Goal: Check status: Check status

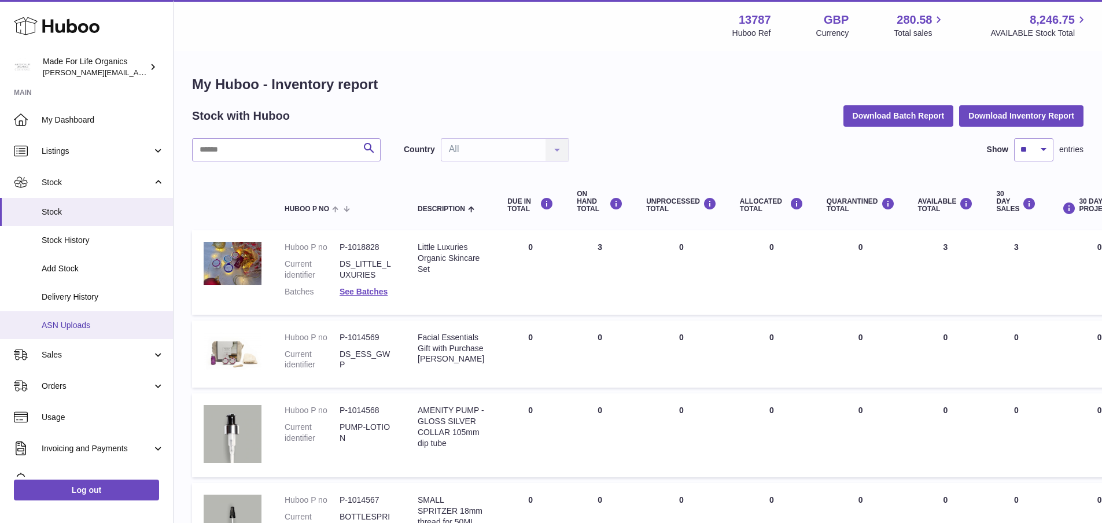
click at [52, 324] on span "ASN Uploads" at bounding box center [103, 325] width 123 height 11
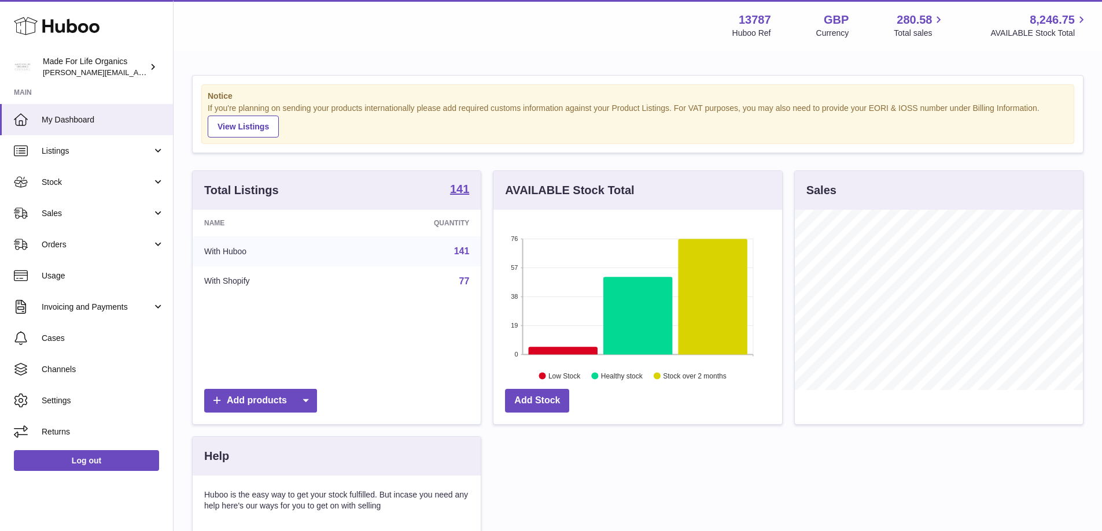
scroll to position [180, 289]
click at [46, 182] on span "Stock" at bounding box center [97, 182] width 110 height 11
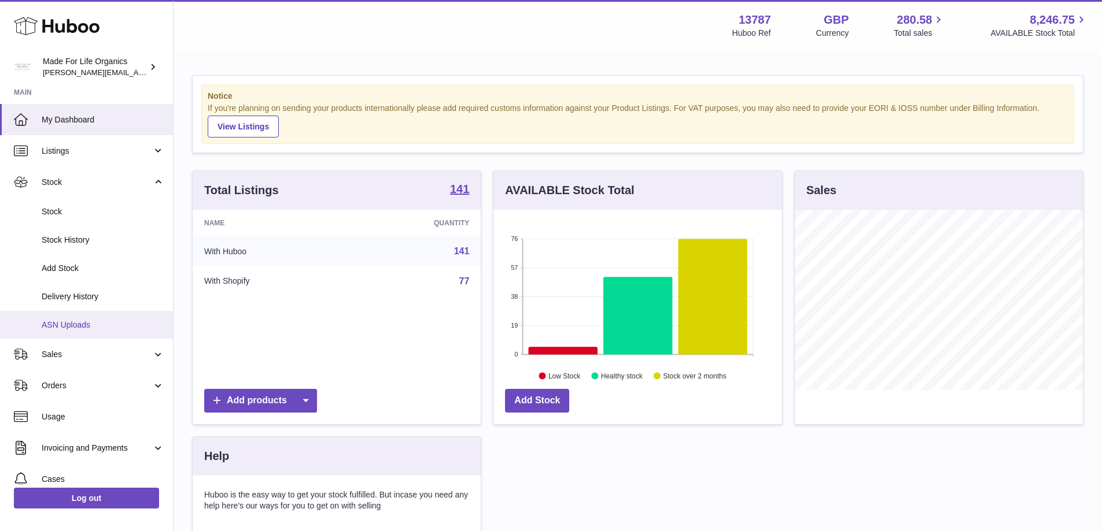
click at [47, 320] on span "ASN Uploads" at bounding box center [103, 325] width 123 height 11
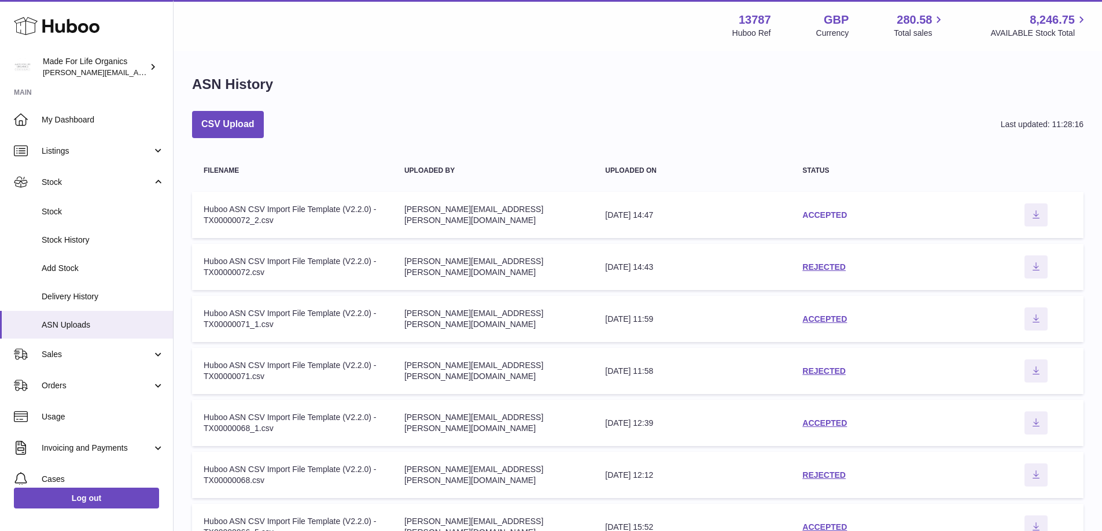
click at [818, 216] on link "ACCEPTED" at bounding box center [824, 214] width 45 height 9
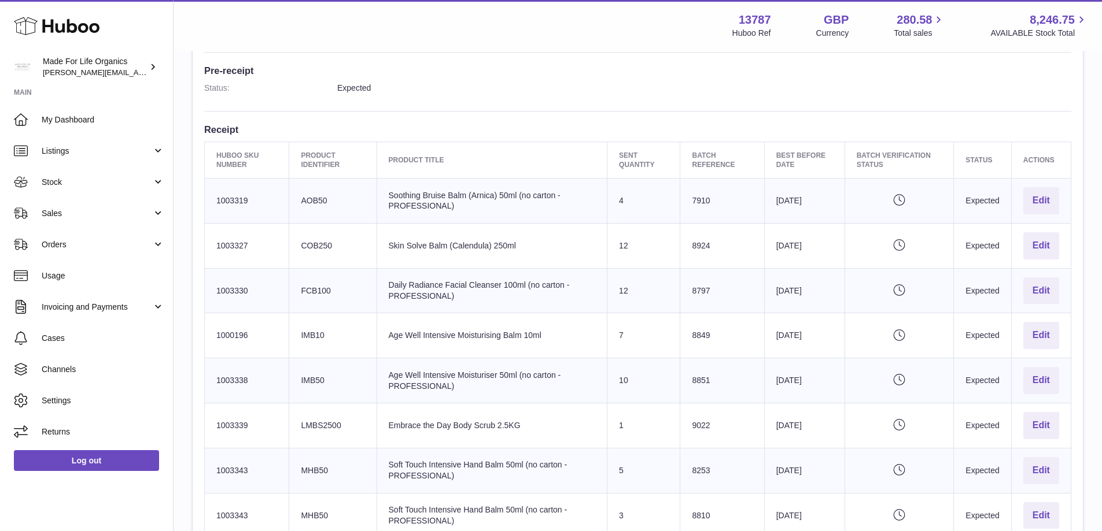
scroll to position [520, 0]
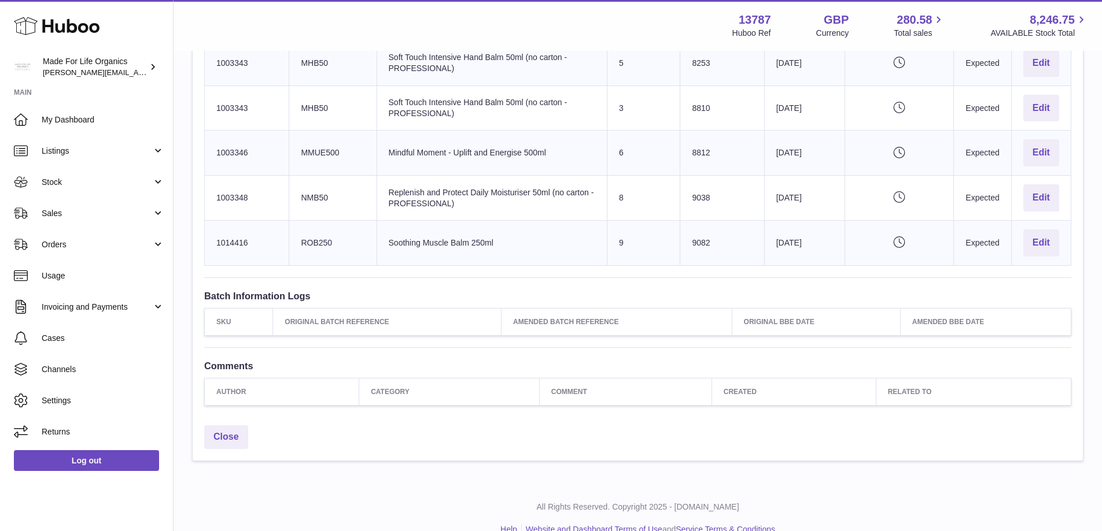
scroll to position [735, 0]
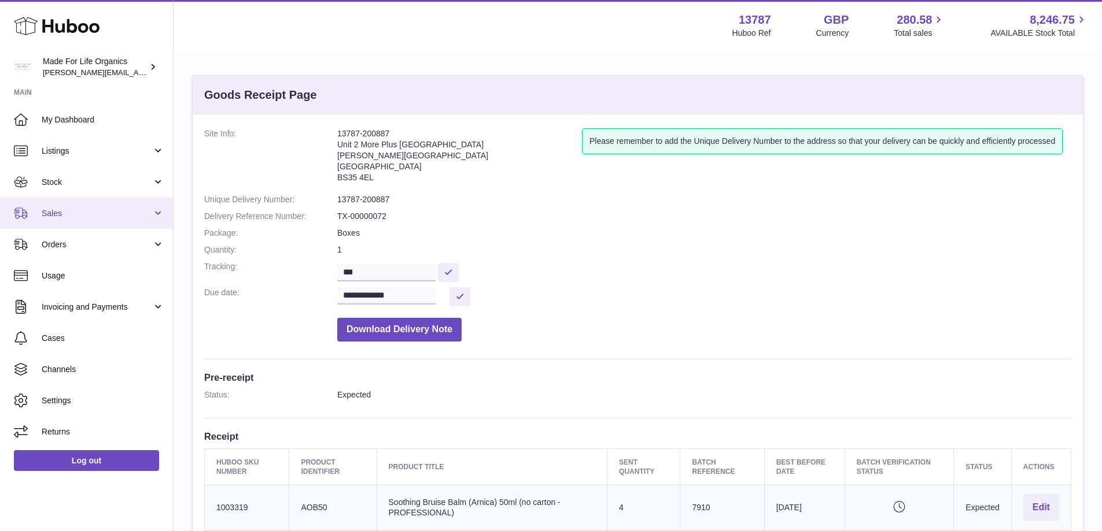
click at [62, 216] on span "Sales" at bounding box center [97, 213] width 110 height 11
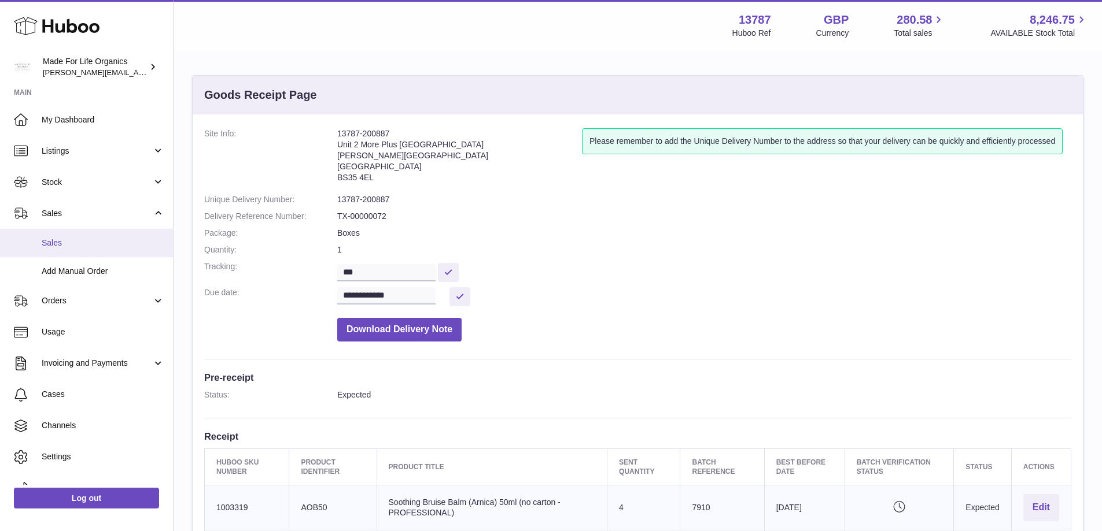
click at [50, 249] on link "Sales" at bounding box center [86, 243] width 173 height 28
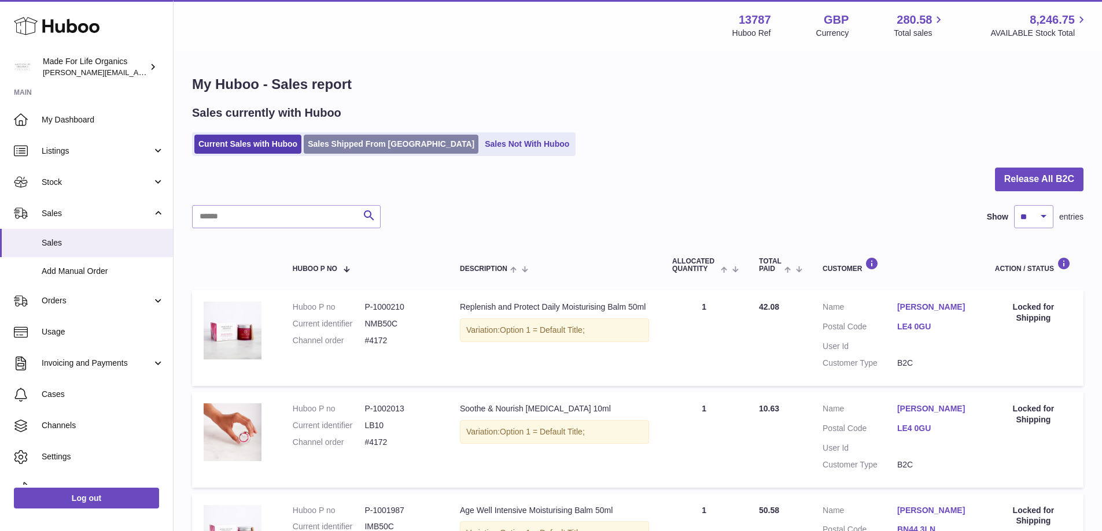
click at [350, 143] on link "Sales Shipped From [GEOGRAPHIC_DATA]" at bounding box center [391, 144] width 175 height 19
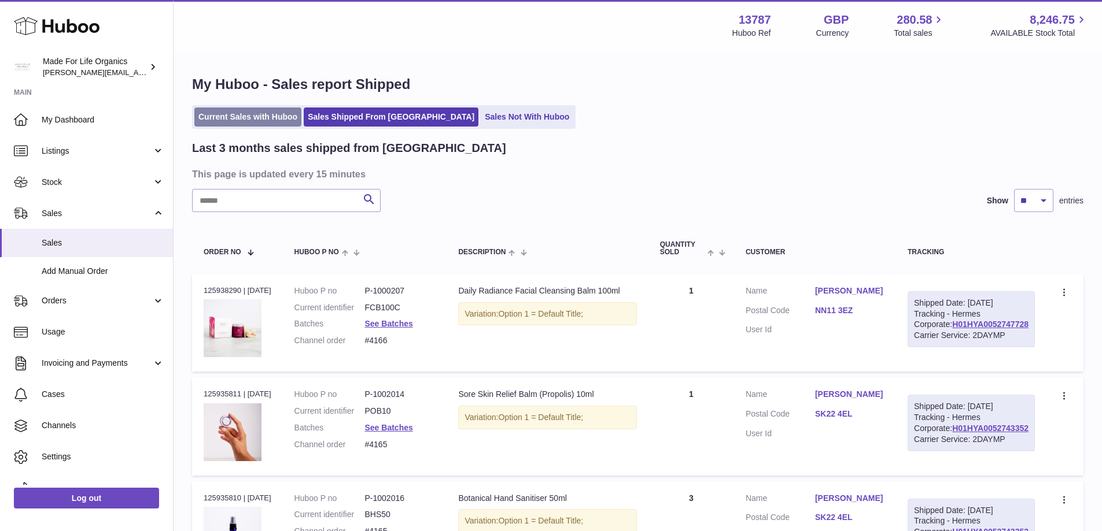
click at [252, 123] on link "Current Sales with Huboo" at bounding box center [247, 117] width 107 height 19
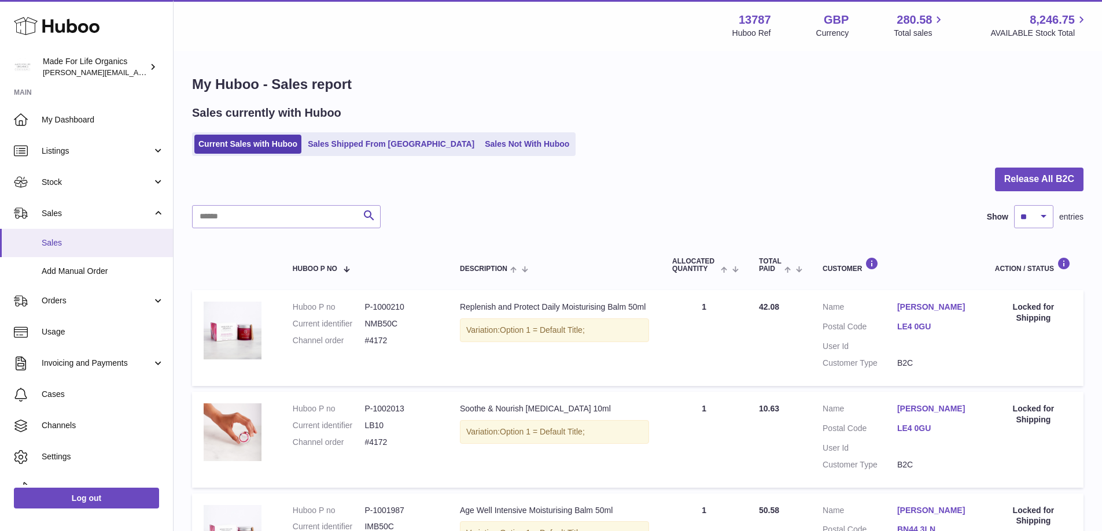
click at [91, 243] on span "Sales" at bounding box center [103, 243] width 123 height 11
click at [357, 150] on link "Sales Shipped From [GEOGRAPHIC_DATA]" at bounding box center [391, 144] width 175 height 19
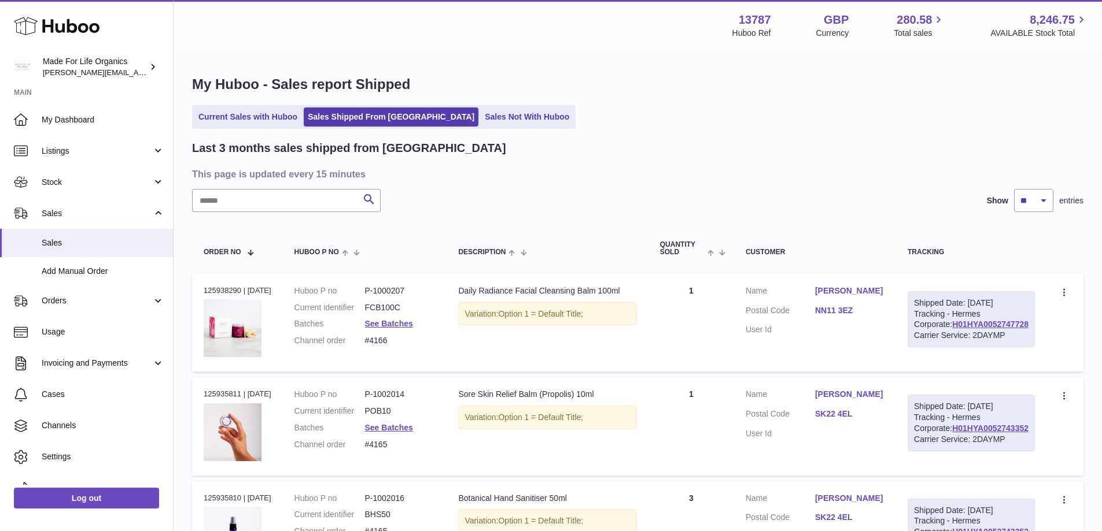
scroll to position [58, 0]
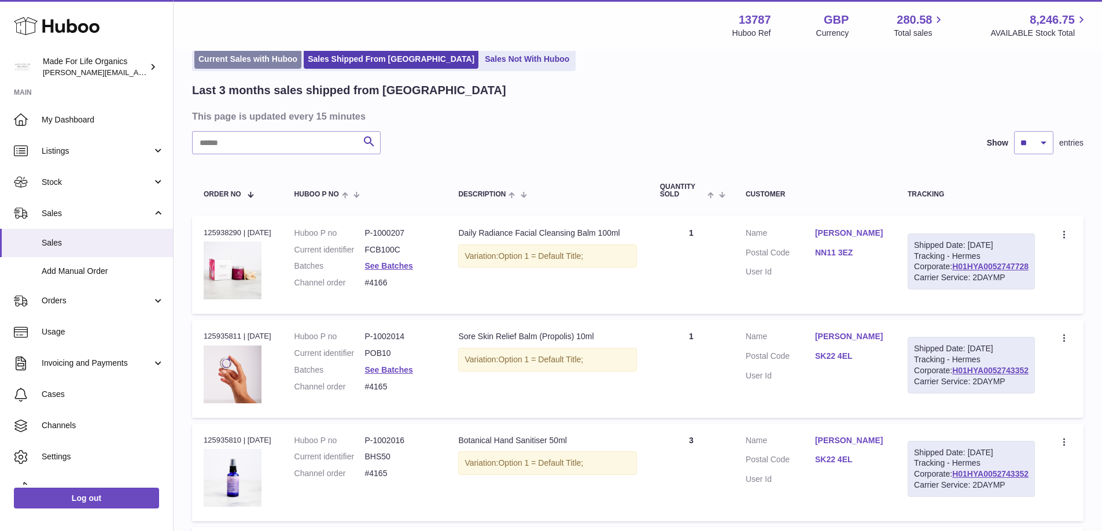
click at [230, 56] on link "Current Sales with Huboo" at bounding box center [247, 59] width 107 height 19
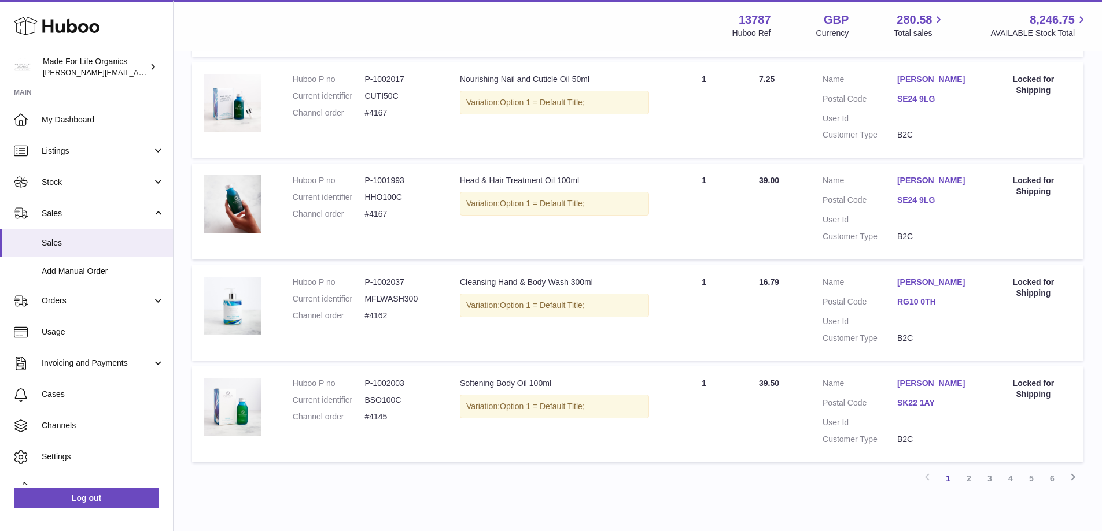
scroll to position [895, 0]
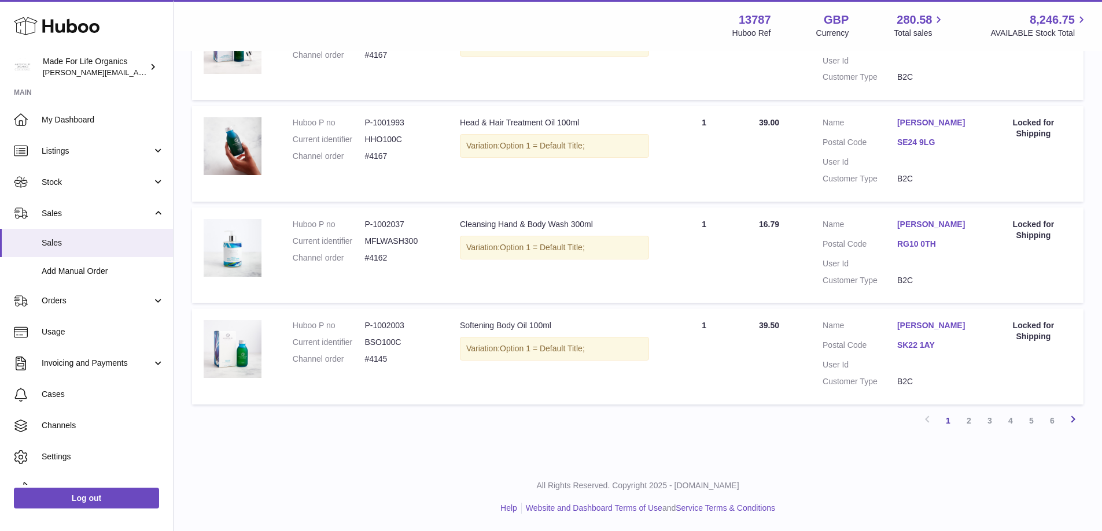
click at [1076, 422] on icon at bounding box center [1073, 419] width 14 height 14
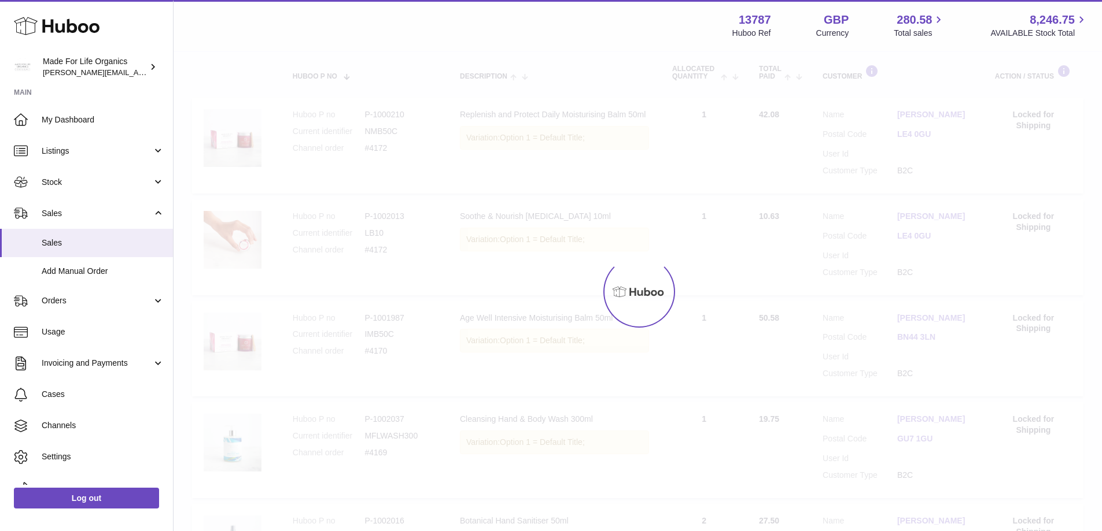
scroll to position [52, 0]
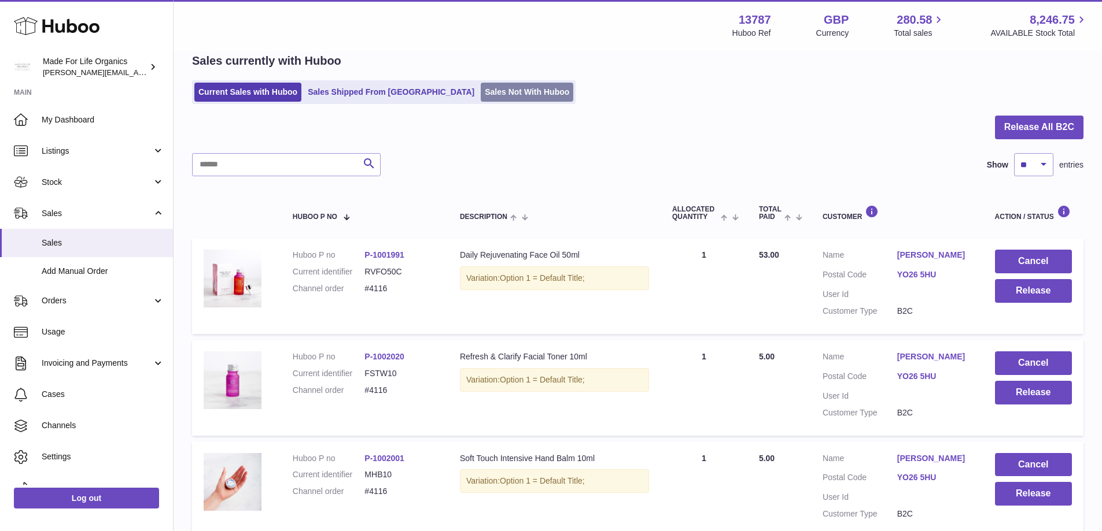
click at [493, 85] on link "Sales Not With Huboo" at bounding box center [527, 92] width 93 height 19
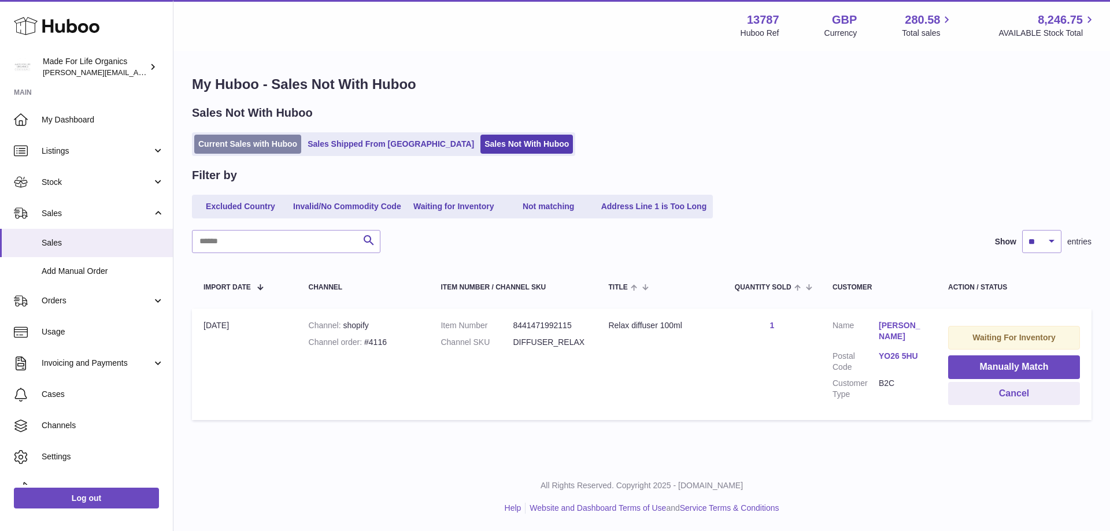
click at [216, 141] on link "Current Sales with Huboo" at bounding box center [247, 144] width 107 height 19
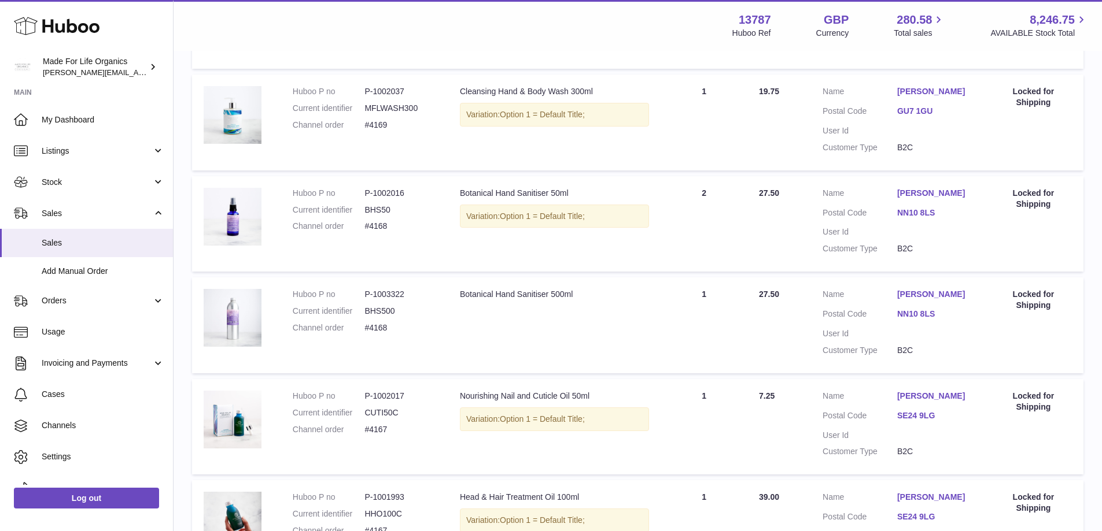
scroll to position [895, 0]
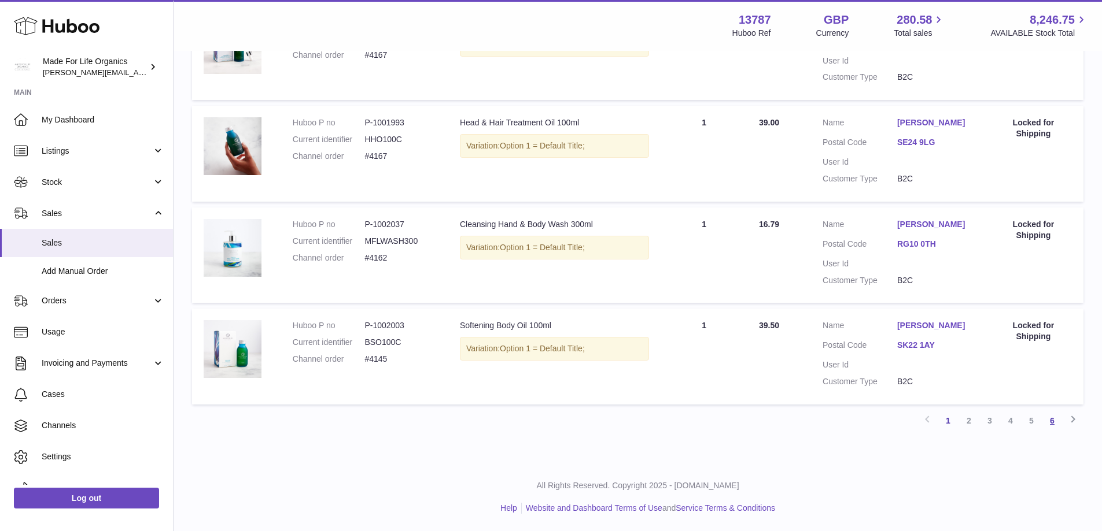
click at [1054, 422] on link "6" at bounding box center [1051, 421] width 21 height 21
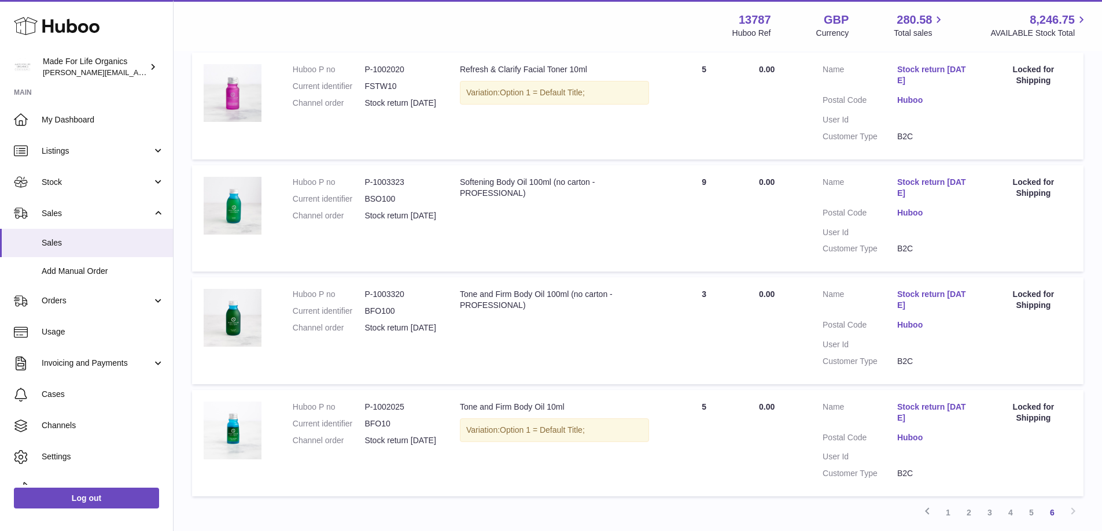
scroll to position [330, 0]
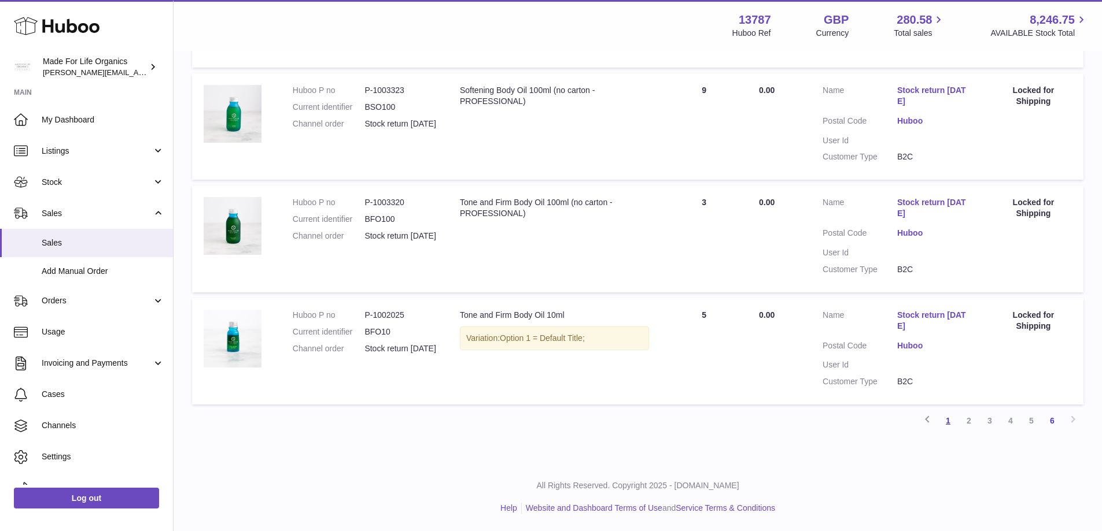
click at [947, 420] on link "1" at bounding box center [947, 421] width 21 height 21
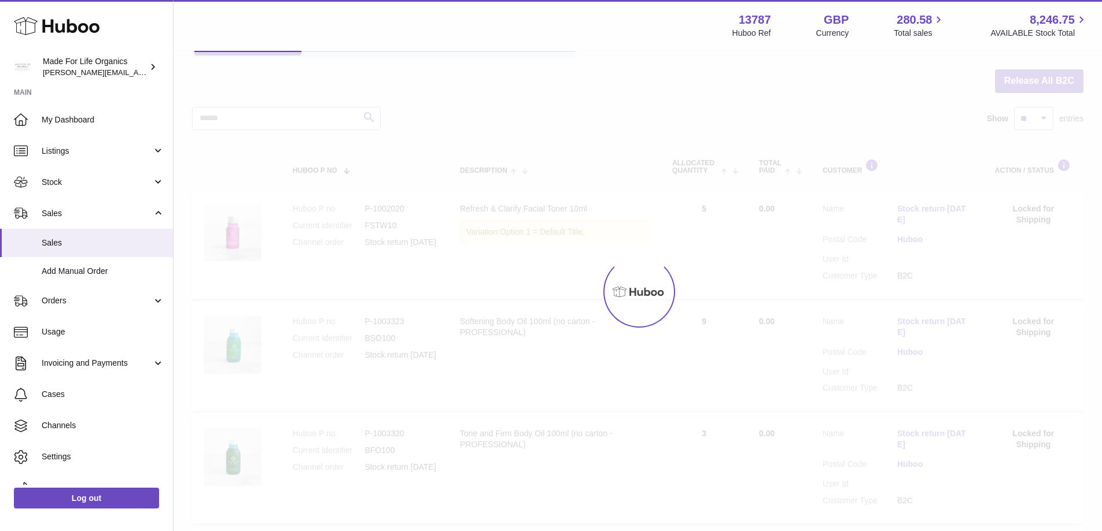
scroll to position [52, 0]
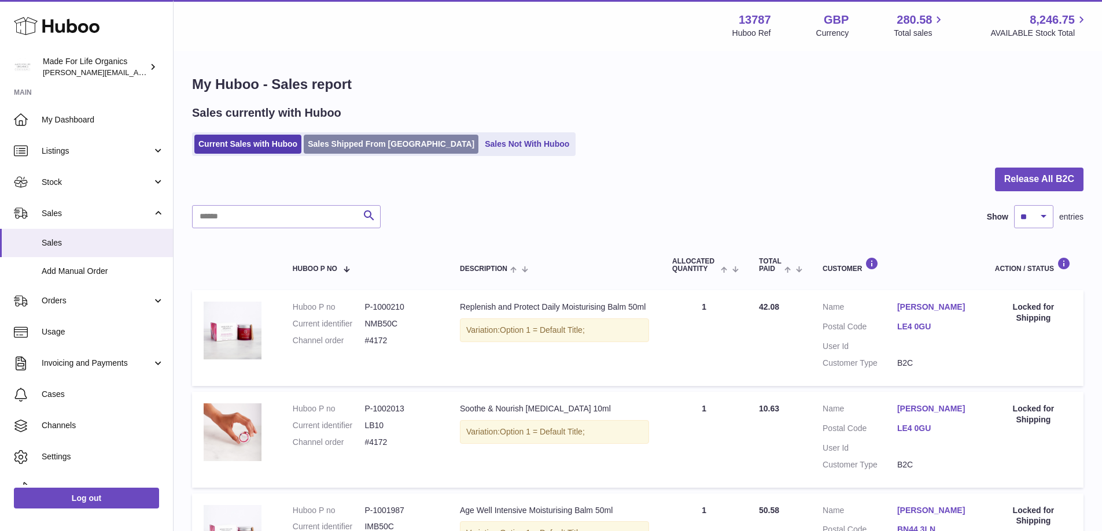
click at [370, 149] on link "Sales Shipped From [GEOGRAPHIC_DATA]" at bounding box center [391, 144] width 175 height 19
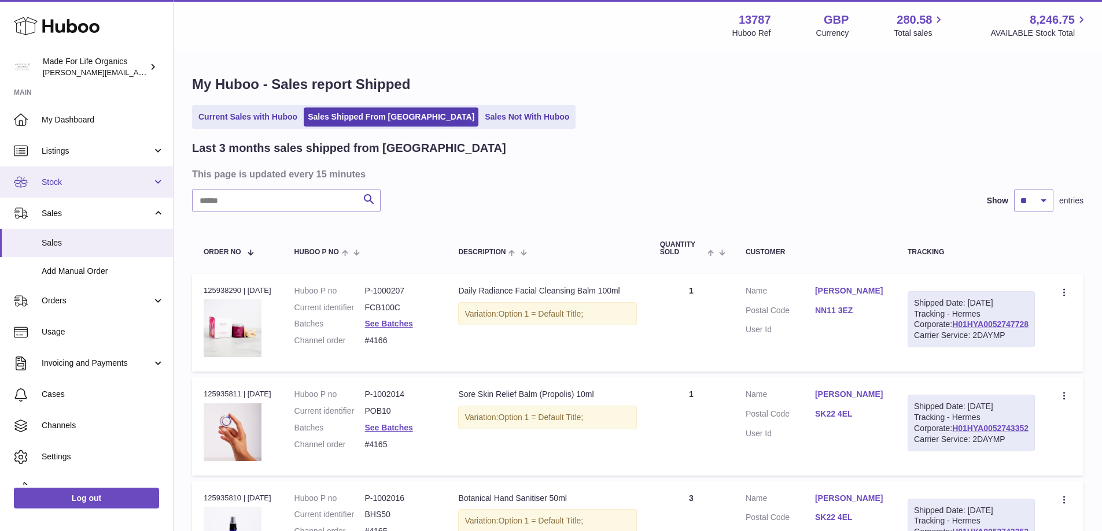
click at [62, 175] on link "Stock" at bounding box center [86, 182] width 173 height 31
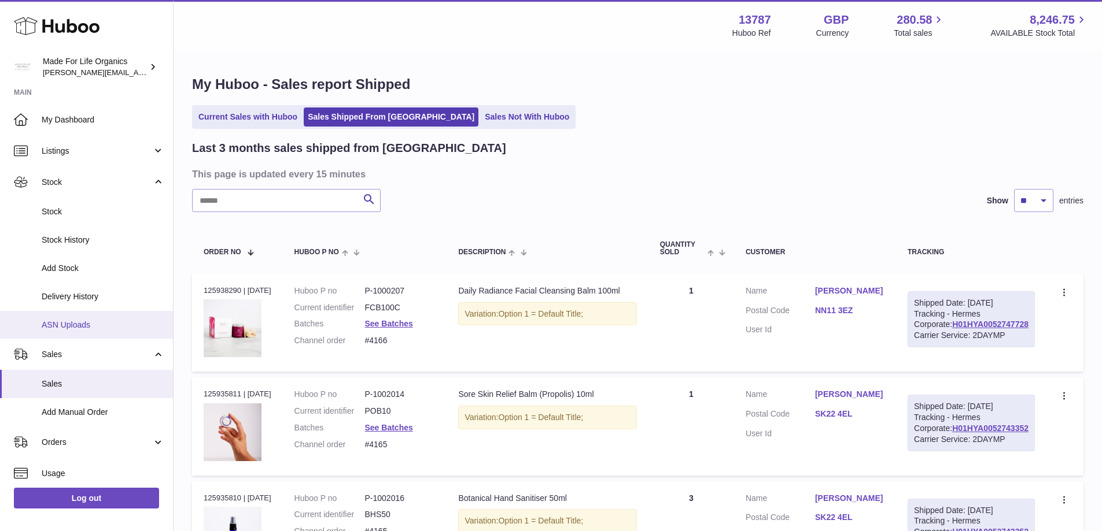
click at [65, 330] on span "ASN Uploads" at bounding box center [103, 325] width 123 height 11
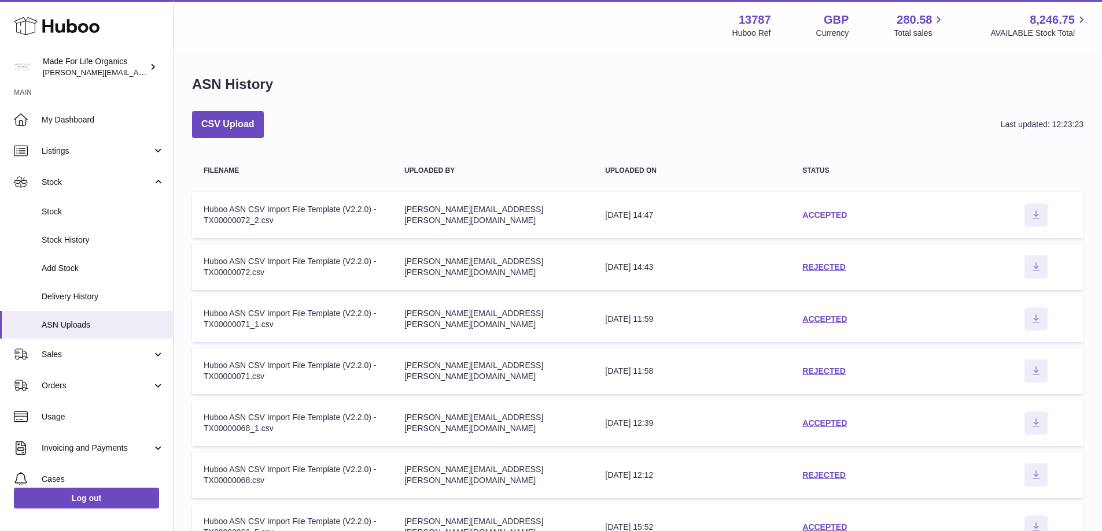
click at [841, 212] on link "ACCEPTED" at bounding box center [824, 214] width 45 height 9
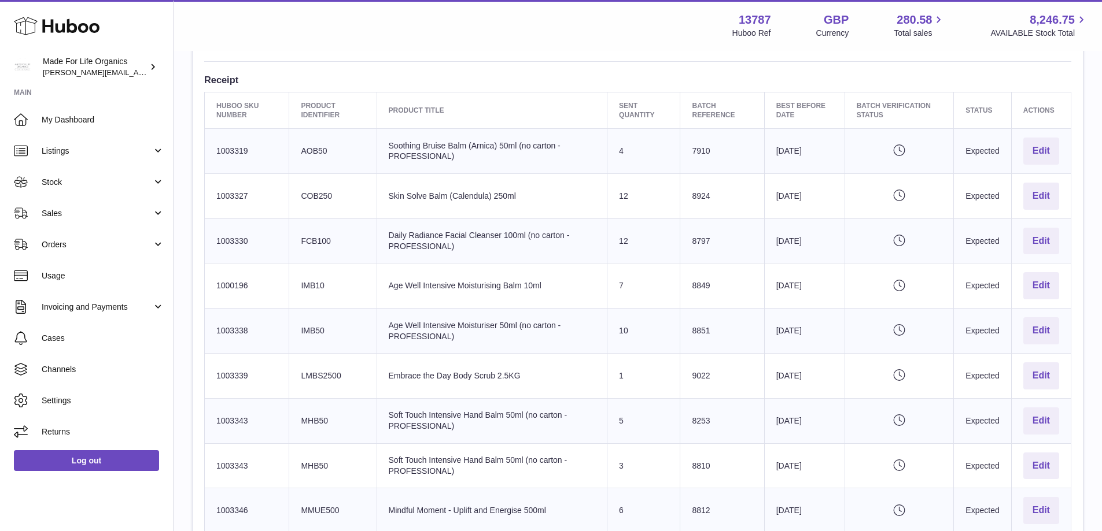
scroll to position [347, 0]
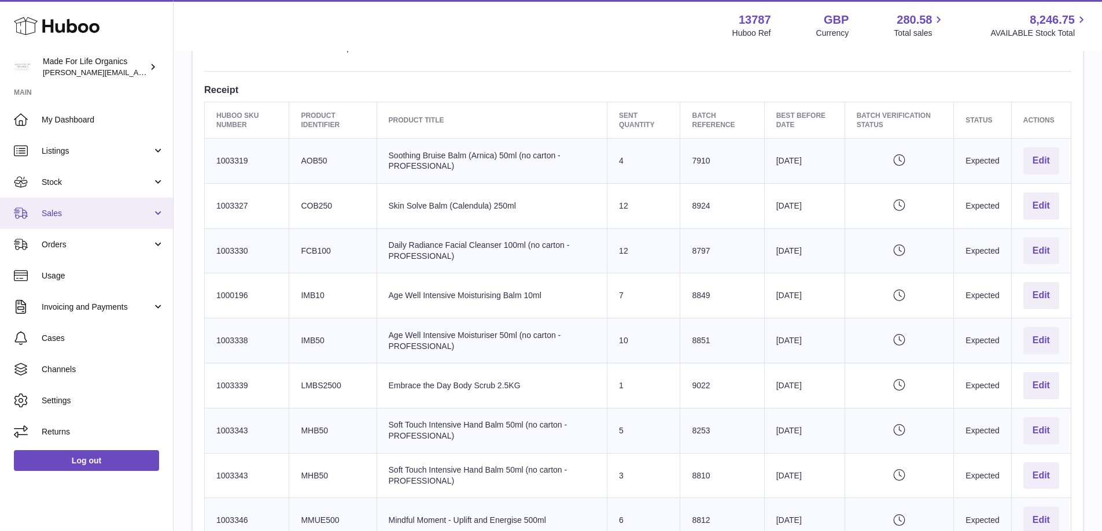
click at [40, 216] on link "Sales" at bounding box center [86, 213] width 173 height 31
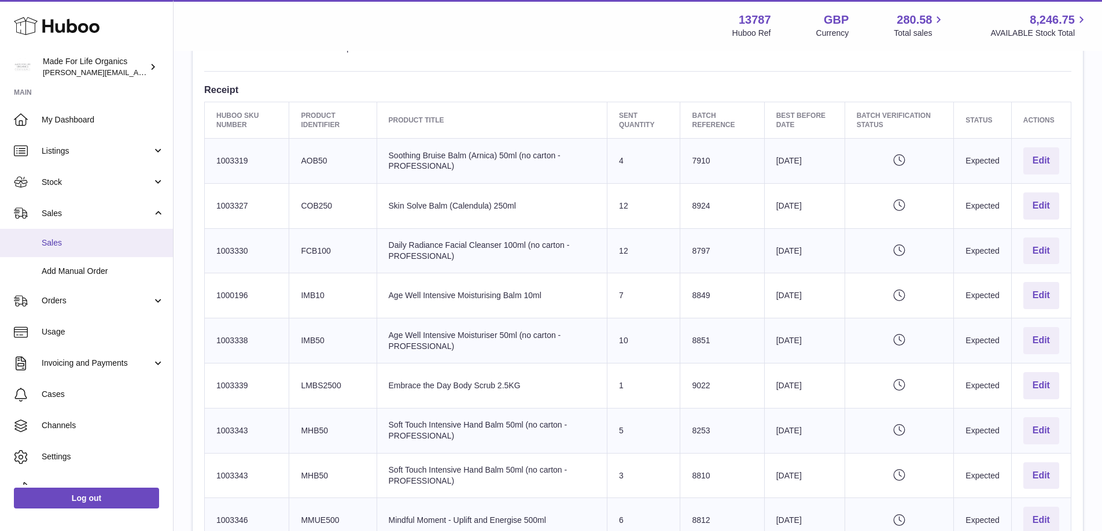
click at [38, 241] on link "Sales" at bounding box center [86, 243] width 173 height 28
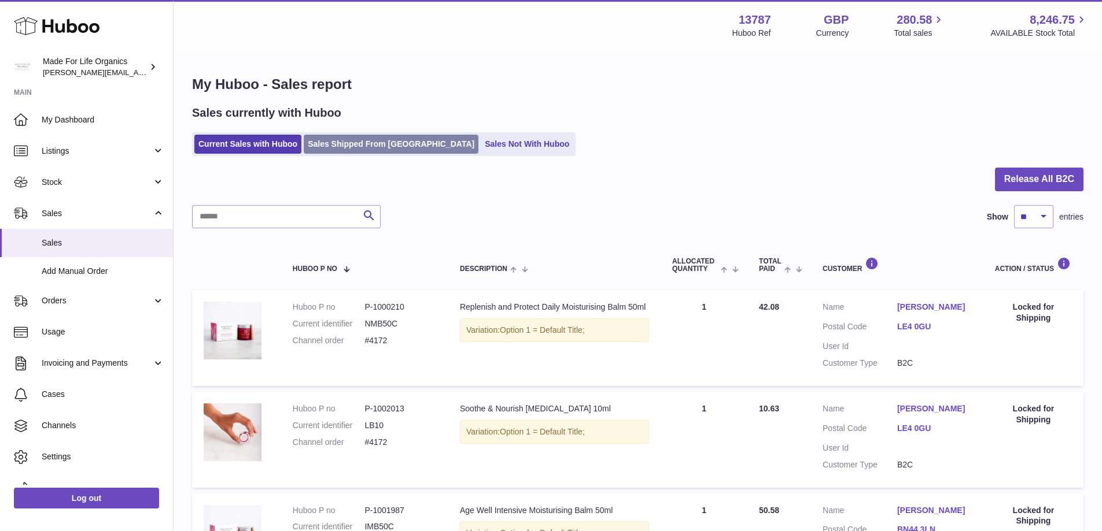
click at [381, 152] on link "Sales Shipped From Huboo" at bounding box center [391, 144] width 175 height 19
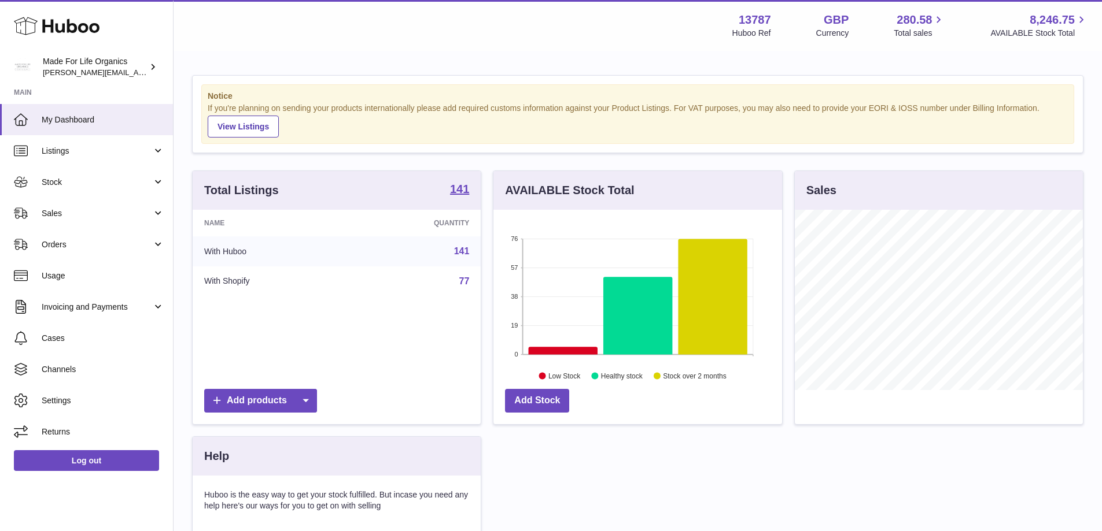
scroll to position [180, 289]
click at [46, 216] on span "Sales" at bounding box center [97, 213] width 110 height 11
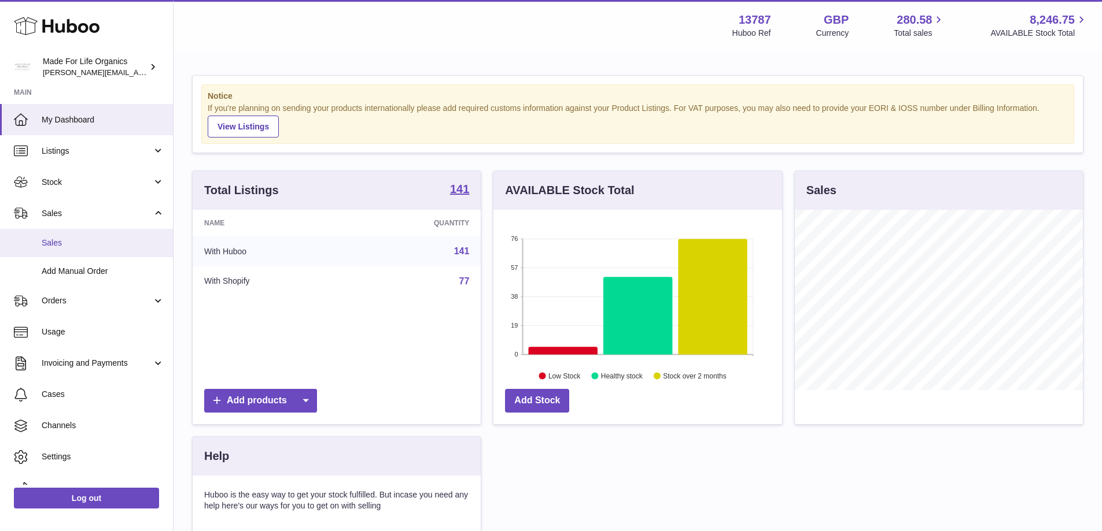
click at [50, 247] on span "Sales" at bounding box center [103, 243] width 123 height 11
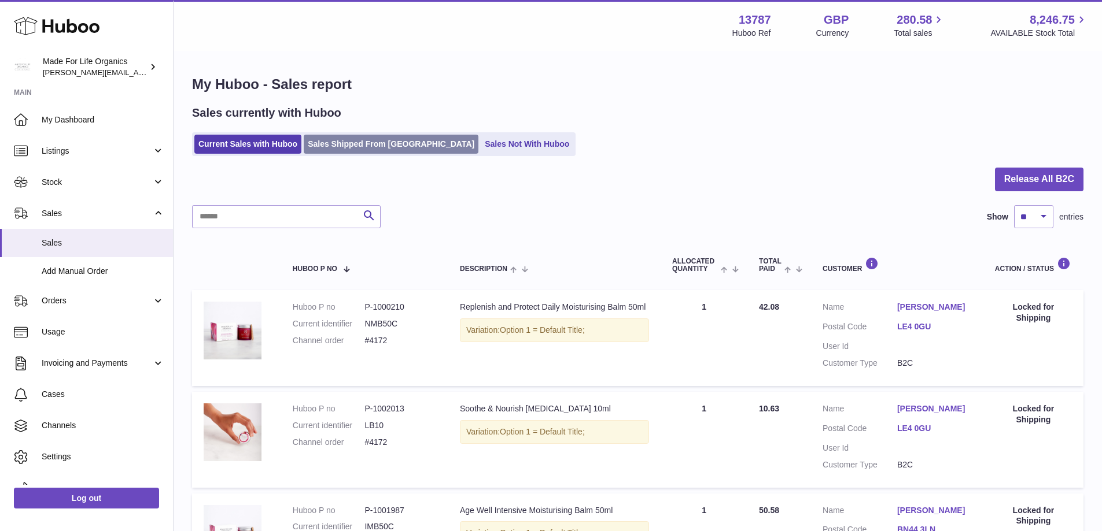
click at [383, 138] on link "Sales Shipped From [GEOGRAPHIC_DATA]" at bounding box center [391, 144] width 175 height 19
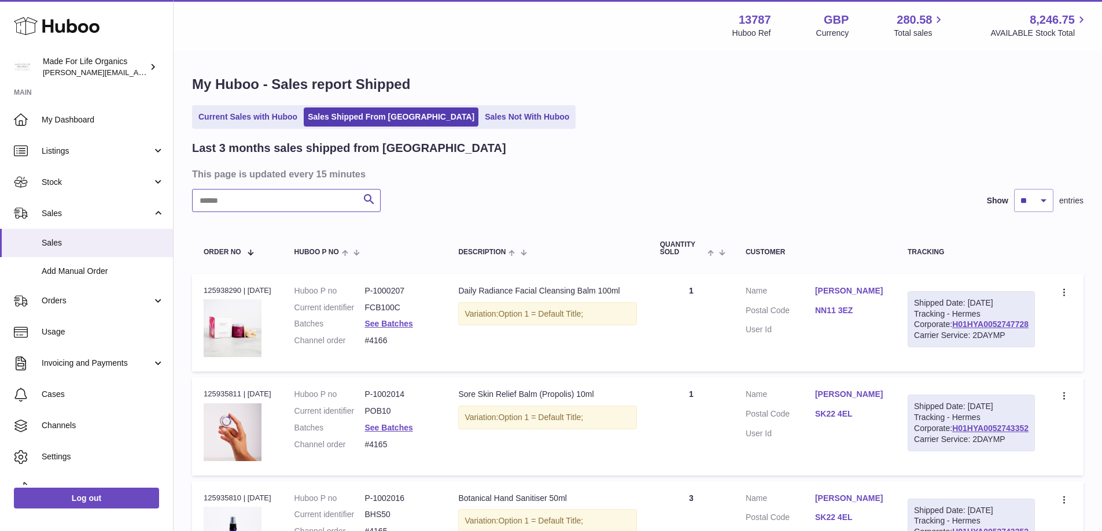
click at [294, 197] on input "text" at bounding box center [286, 200] width 189 height 23
type input "*****"
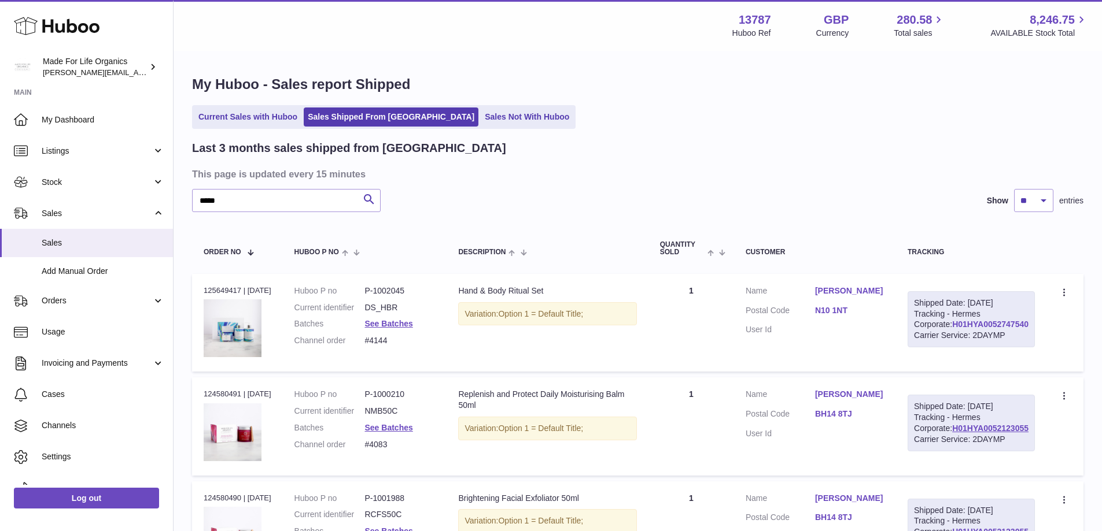
click at [990, 329] on link "H01HYA0052747540" at bounding box center [990, 324] width 76 height 9
